Goal: Information Seeking & Learning: Learn about a topic

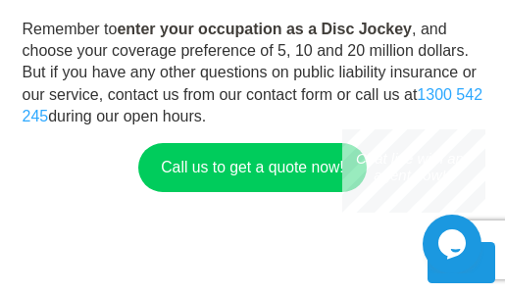
scroll to position [1502, 0]
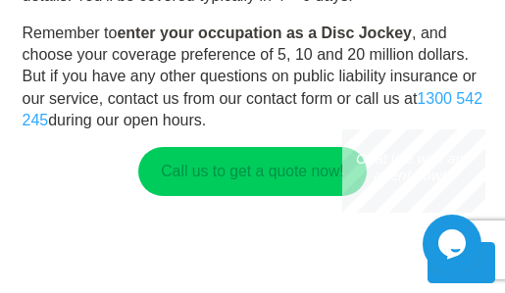
click at [216, 179] on link "Call us to get a quote now!" at bounding box center [251, 171] width 227 height 49
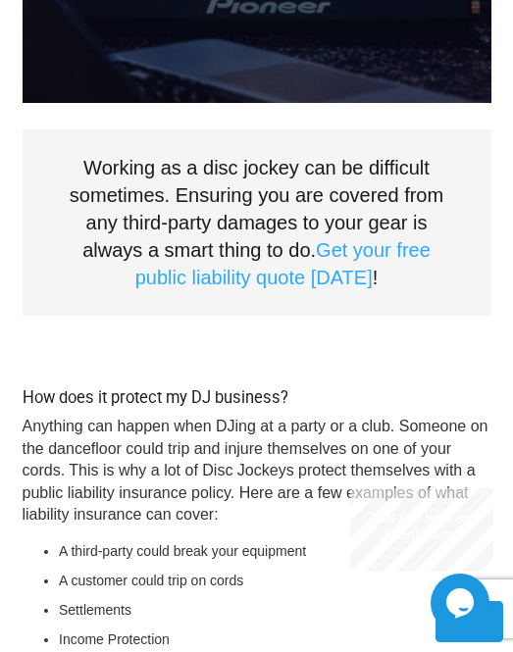
scroll to position [0, 0]
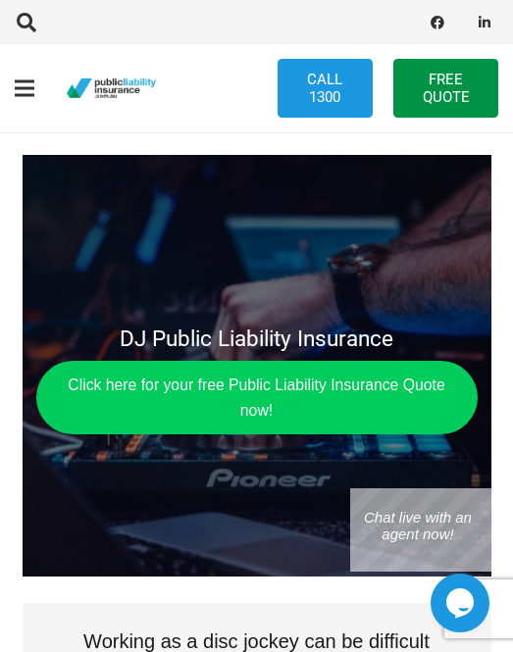
click at [98, 78] on img "pli_logotransparent" at bounding box center [111, 88] width 89 height 20
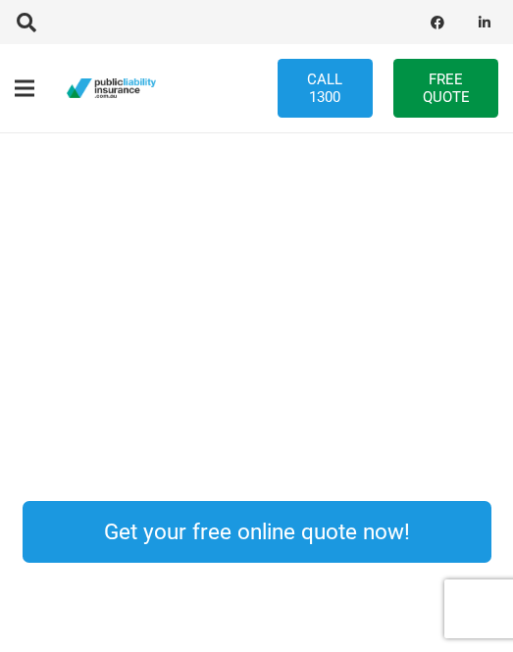
click at [257, 221] on div "Public Liability Insurance Tailored to your occupation More Focus On Our Busine…" at bounding box center [256, 292] width 513 height 321
